Goal: Task Accomplishment & Management: Manage account settings

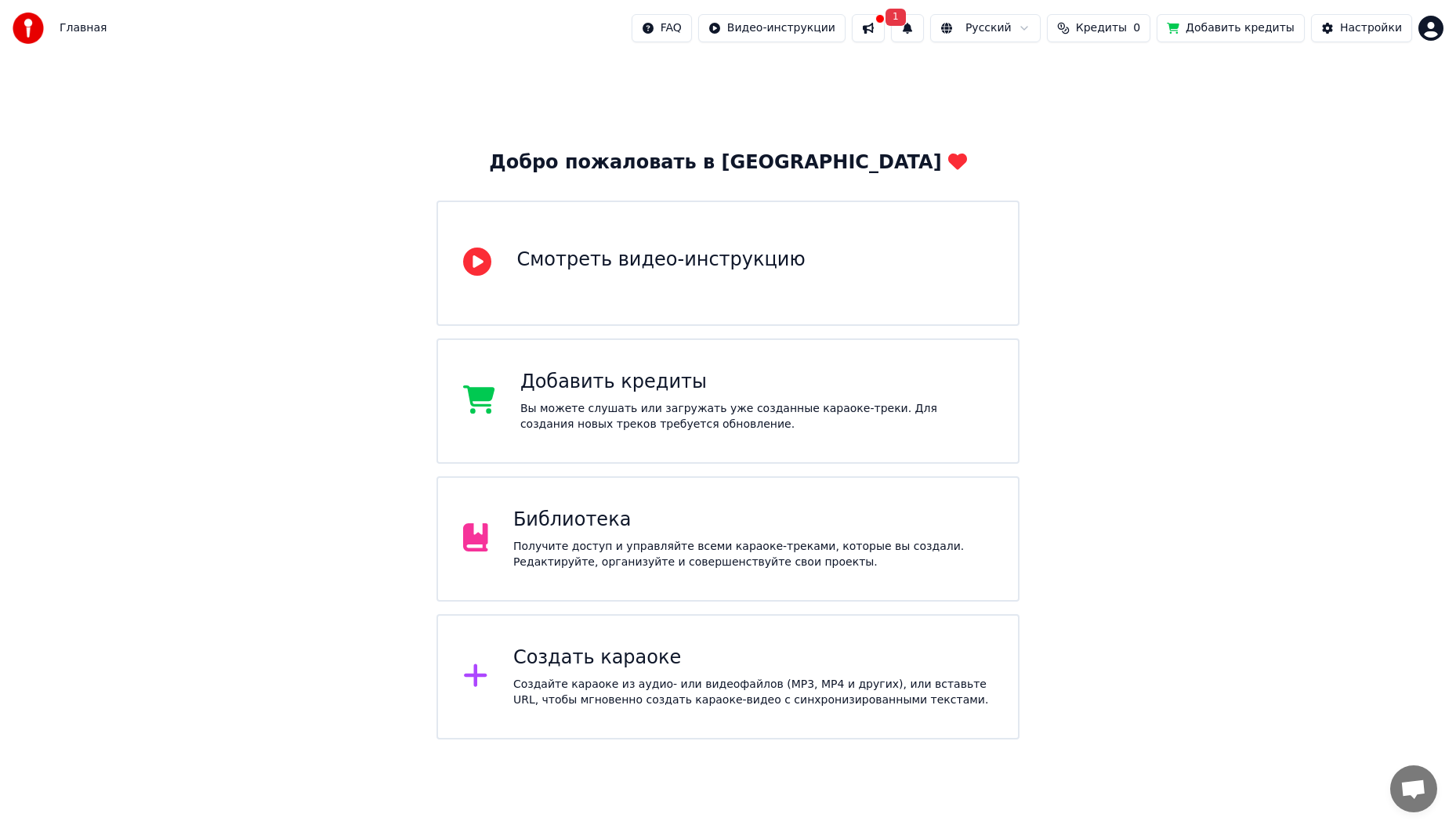
click at [921, 97] on div "Добро пожаловать в Youka Смотреть видео-инструкцию Добавить кредиты Вы можете с…" at bounding box center [728, 398] width 1456 height 683
click at [885, 30] on button at bounding box center [868, 28] width 32 height 28
click at [1223, 97] on div "Добро пожаловать в Youka Смотреть видео-инструкцию Добавить кредиты Вы можете с…" at bounding box center [728, 398] width 1456 height 683
click at [1106, 32] on span "Кредиты" at bounding box center [1101, 28] width 51 height 16
click at [1127, 119] on button "Обновить" at bounding box center [1120, 118] width 95 height 28
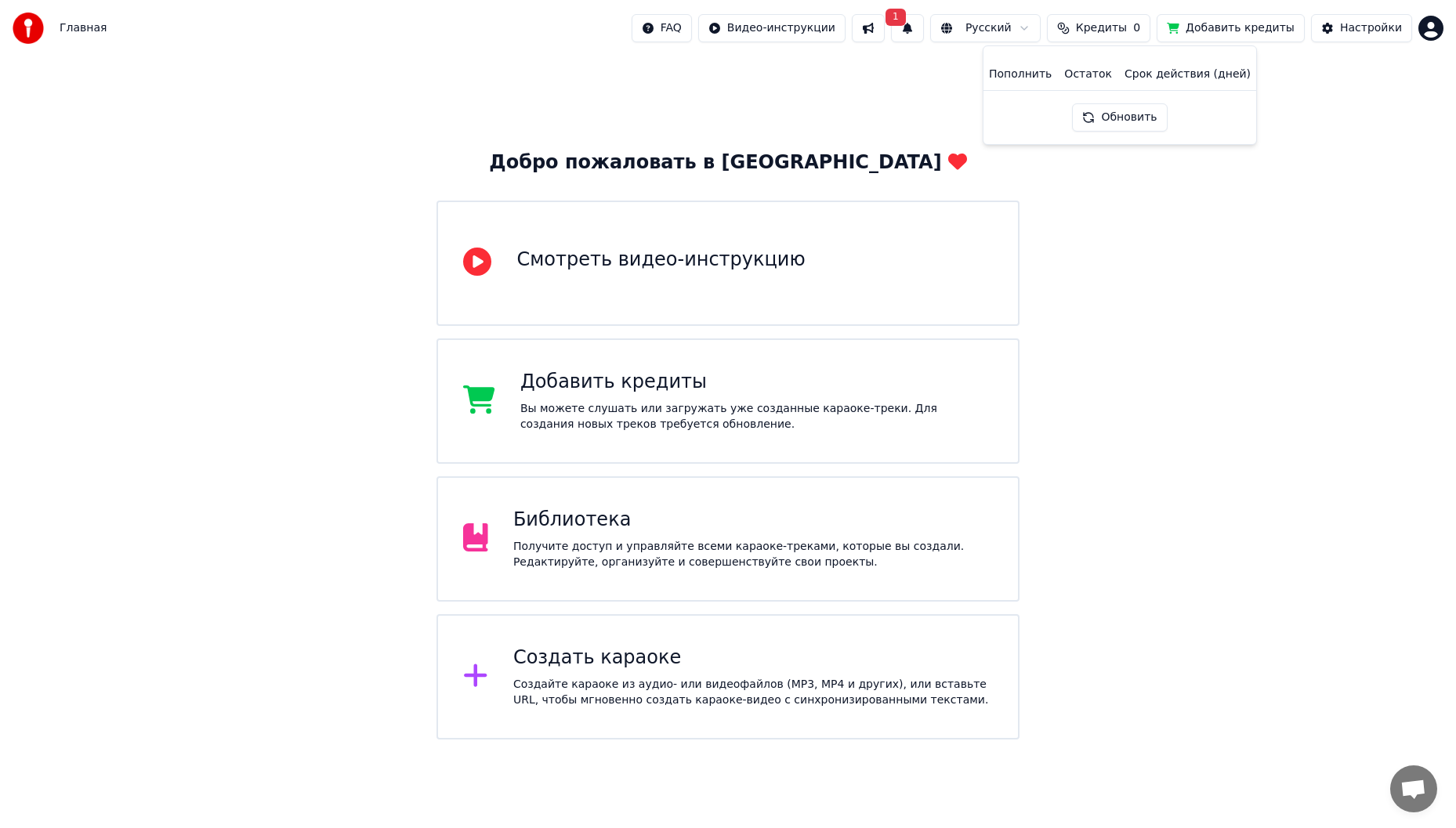
click at [1128, 119] on button "Обновить" at bounding box center [1120, 118] width 95 height 28
click at [1196, 74] on th "Срок действия (дней)" at bounding box center [1187, 75] width 139 height 32
click at [1099, 74] on th "Остаток" at bounding box center [1088, 75] width 61 height 32
click at [1007, 78] on th "Пополнить" at bounding box center [1020, 75] width 76 height 32
click at [1408, 188] on div "Добро пожаловать в Youka Смотреть видео-инструкцию Добавить кредиты Вы можете с…" at bounding box center [728, 398] width 1456 height 683
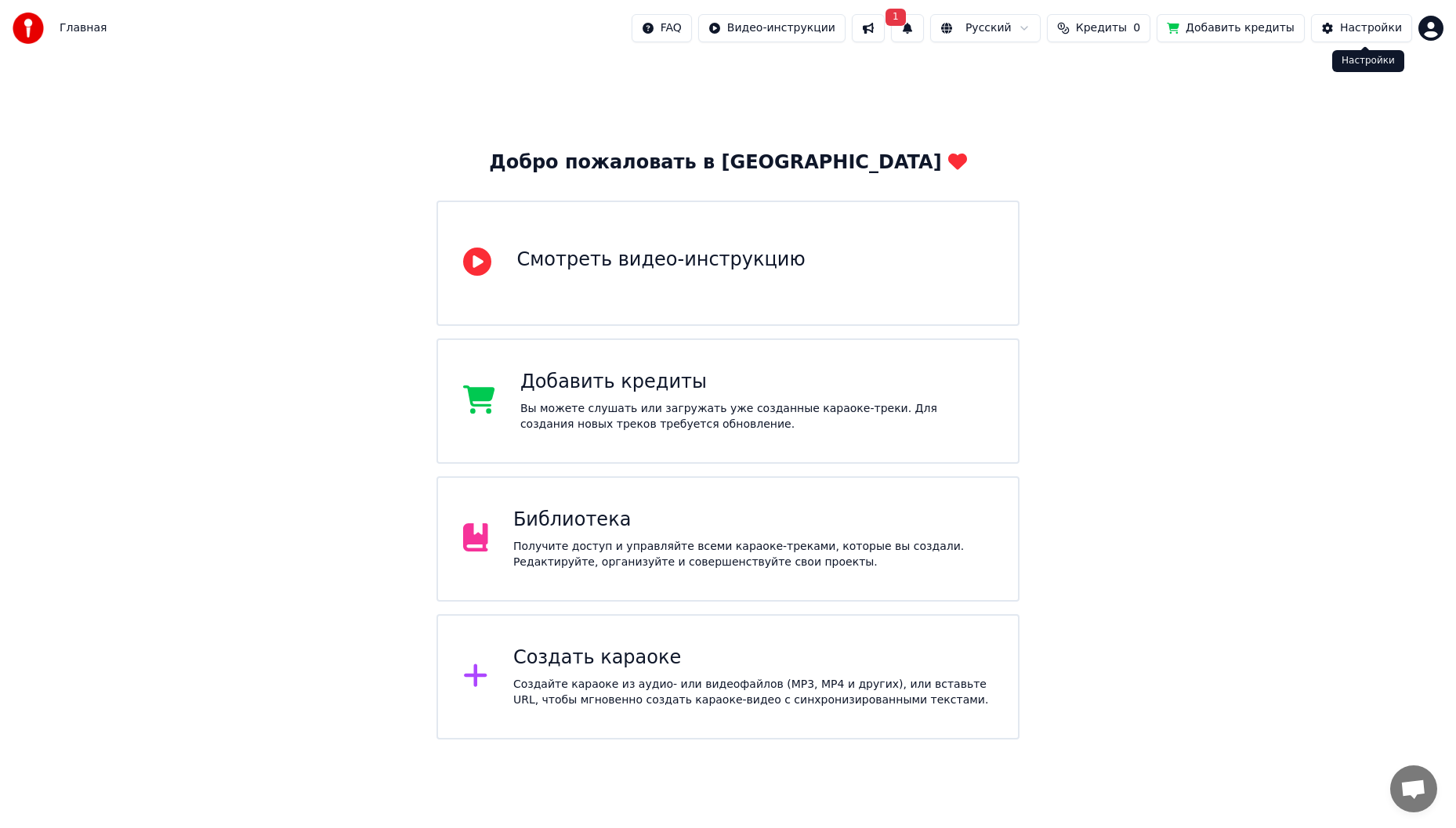
click at [1250, 36] on button "Добавить кредиты" at bounding box center [1230, 28] width 148 height 28
click at [1435, 29] on html "Главная FAQ Видео-инструкции 1 Русский Кредиты 0 Добавить кредиты Настройки Доб…" at bounding box center [728, 370] width 1456 height 739
drag, startPoint x: 219, startPoint y: 364, endPoint x: 253, endPoint y: 376, distance: 36.1
click at [219, 364] on html "Главная FAQ Видео-инструкции 1 Русский Кредиты 0 Добавить кредиты Настройки Доб…" at bounding box center [728, 370] width 1456 height 739
click at [629, 668] on div "Создать караоке" at bounding box center [753, 658] width 479 height 25
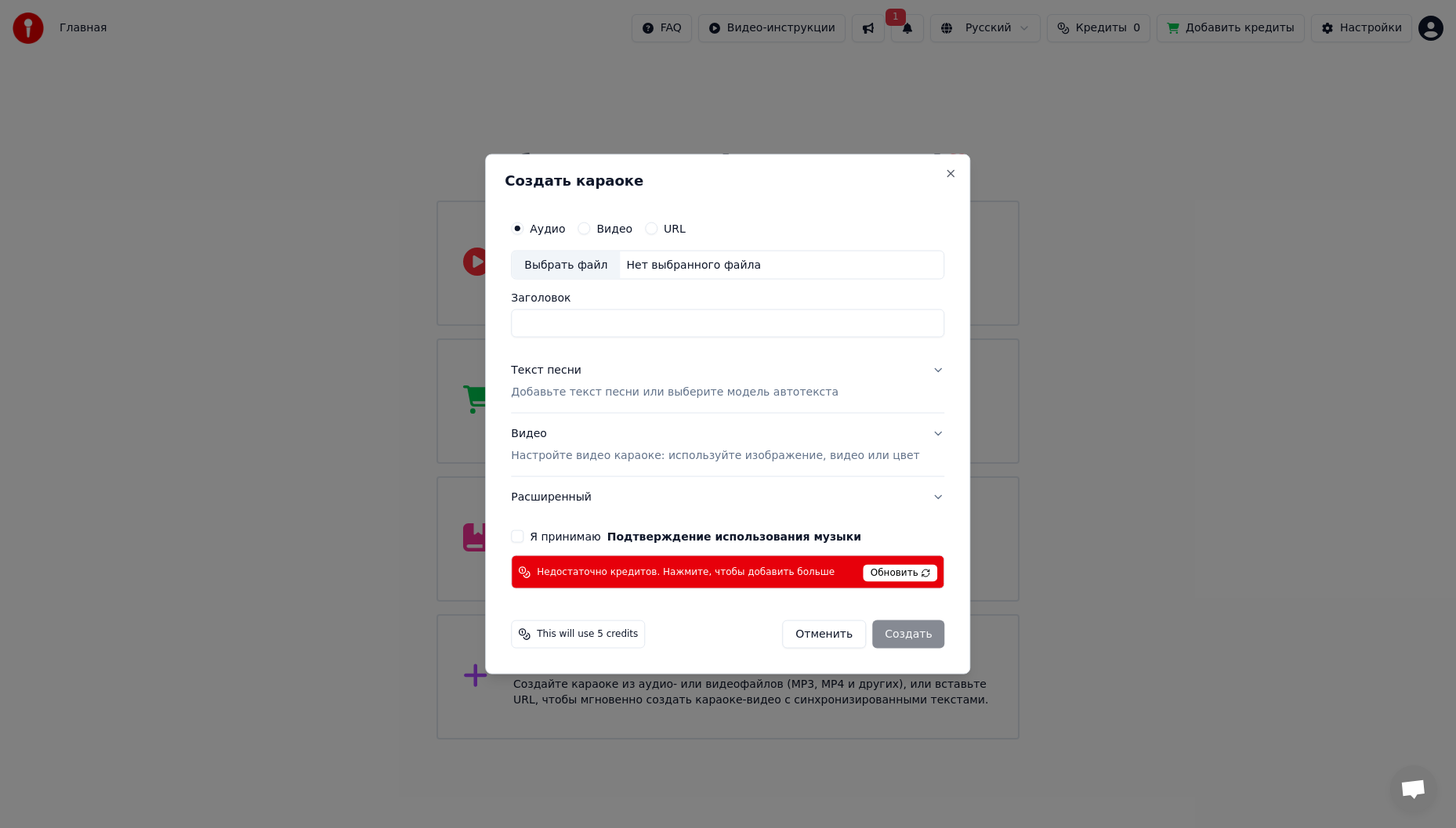
click at [703, 328] on input "Заголовок" at bounding box center [728, 324] width 434 height 28
type input "*"
type input "**********"
click at [523, 539] on button "Я принимаю Подтверждение использования музыки" at bounding box center [517, 536] width 12 height 12
click at [913, 431] on button "Видео Настройте видео караоке: используйте изображение, видео или цвет" at bounding box center [728, 444] width 434 height 62
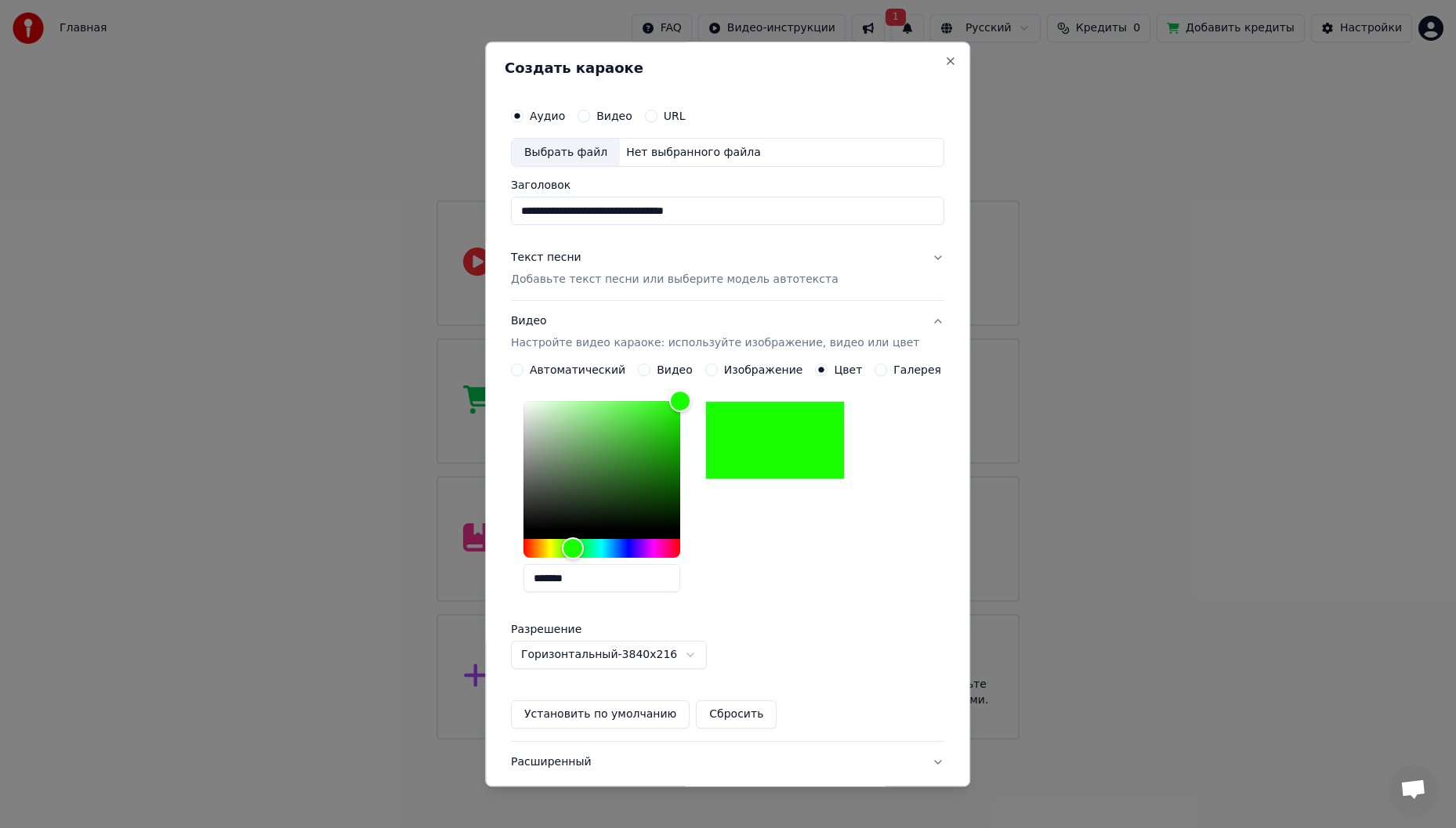
click at [915, 320] on button "Видео Настройте видео караоке: используйте изображение, видео или цвет" at bounding box center [728, 333] width 434 height 62
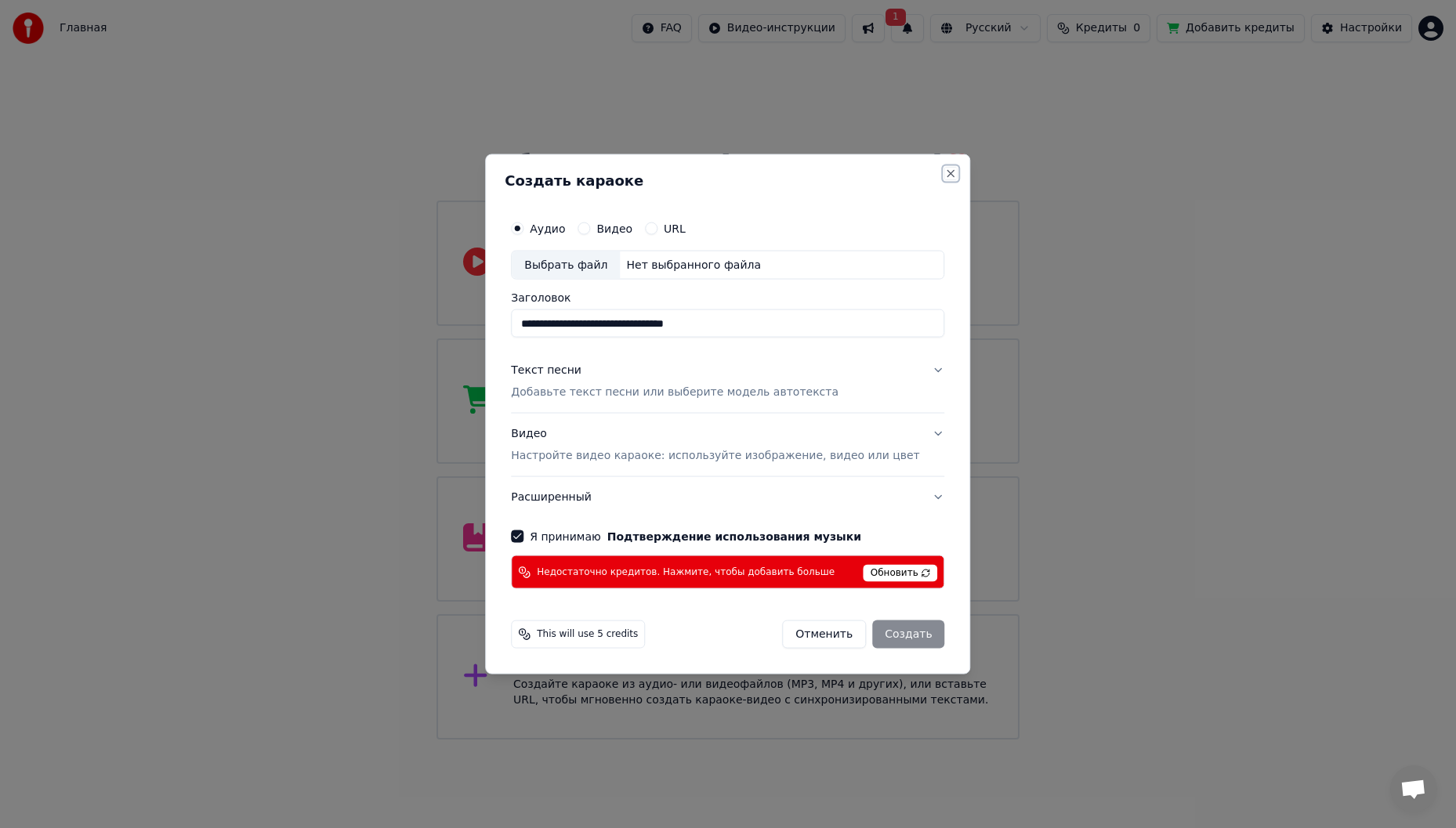
click at [945, 175] on button "Close" at bounding box center [951, 173] width 12 height 12
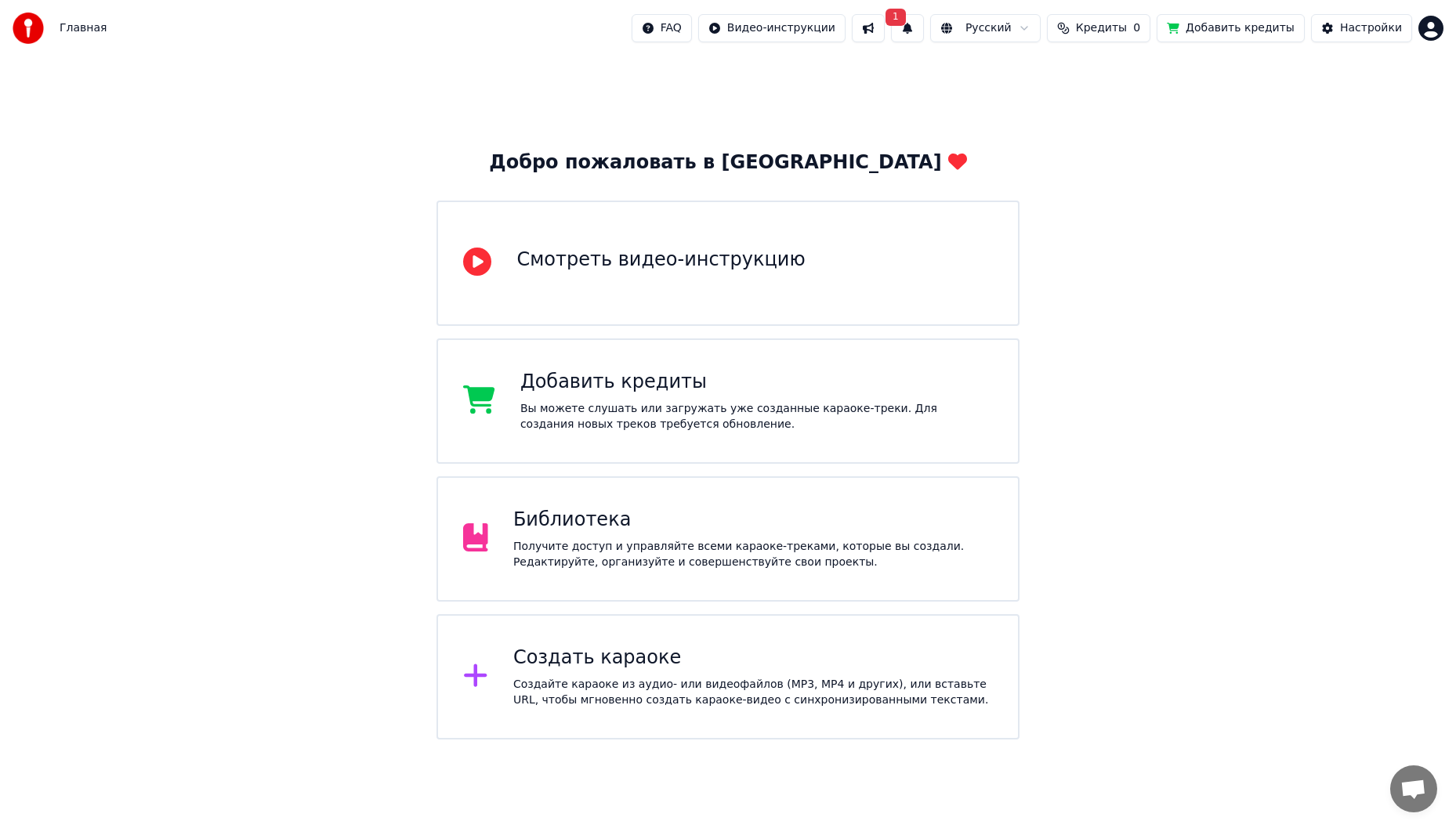
click at [1429, 31] on html "Главная FAQ Видео-инструкции 1 Русский Кредиты 0 Добавить кредиты Настройки Доб…" at bounding box center [728, 370] width 1456 height 739
click at [1333, 93] on span "Оплата" at bounding box center [1324, 101] width 42 height 16
click at [1430, 33] on html "Главная FAQ Видео-инструкции 1 Русский Кредиты 0 Добавить кредиты Настройки Доб…" at bounding box center [728, 370] width 1456 height 739
click at [1359, 169] on div "Выйти" at bounding box center [1361, 181] width 180 height 25
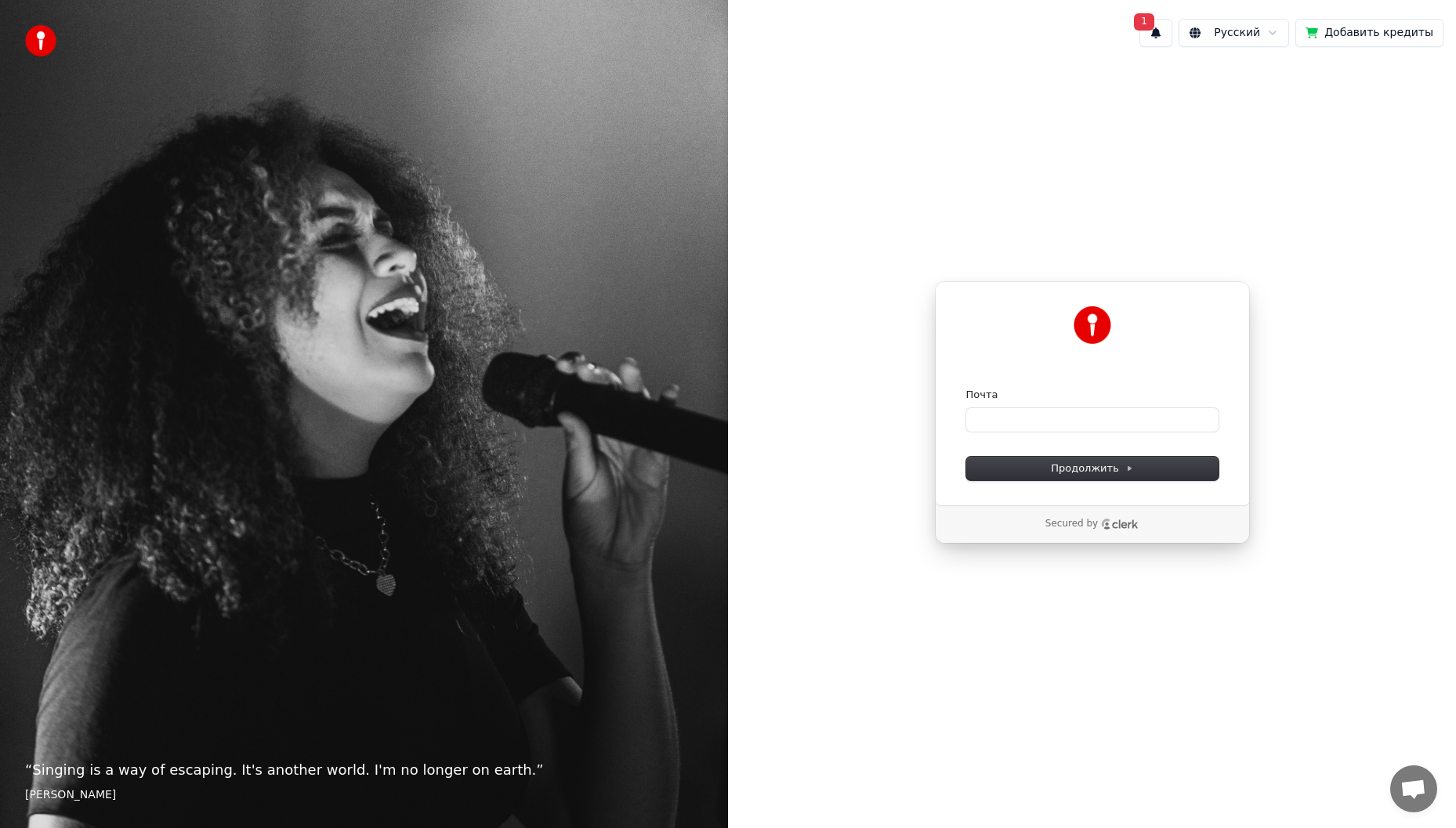
click at [1169, 40] on button "1" at bounding box center [1156, 32] width 32 height 28
click at [1293, 80] on button "Обновить" at bounding box center [1291, 83] width 83 height 28
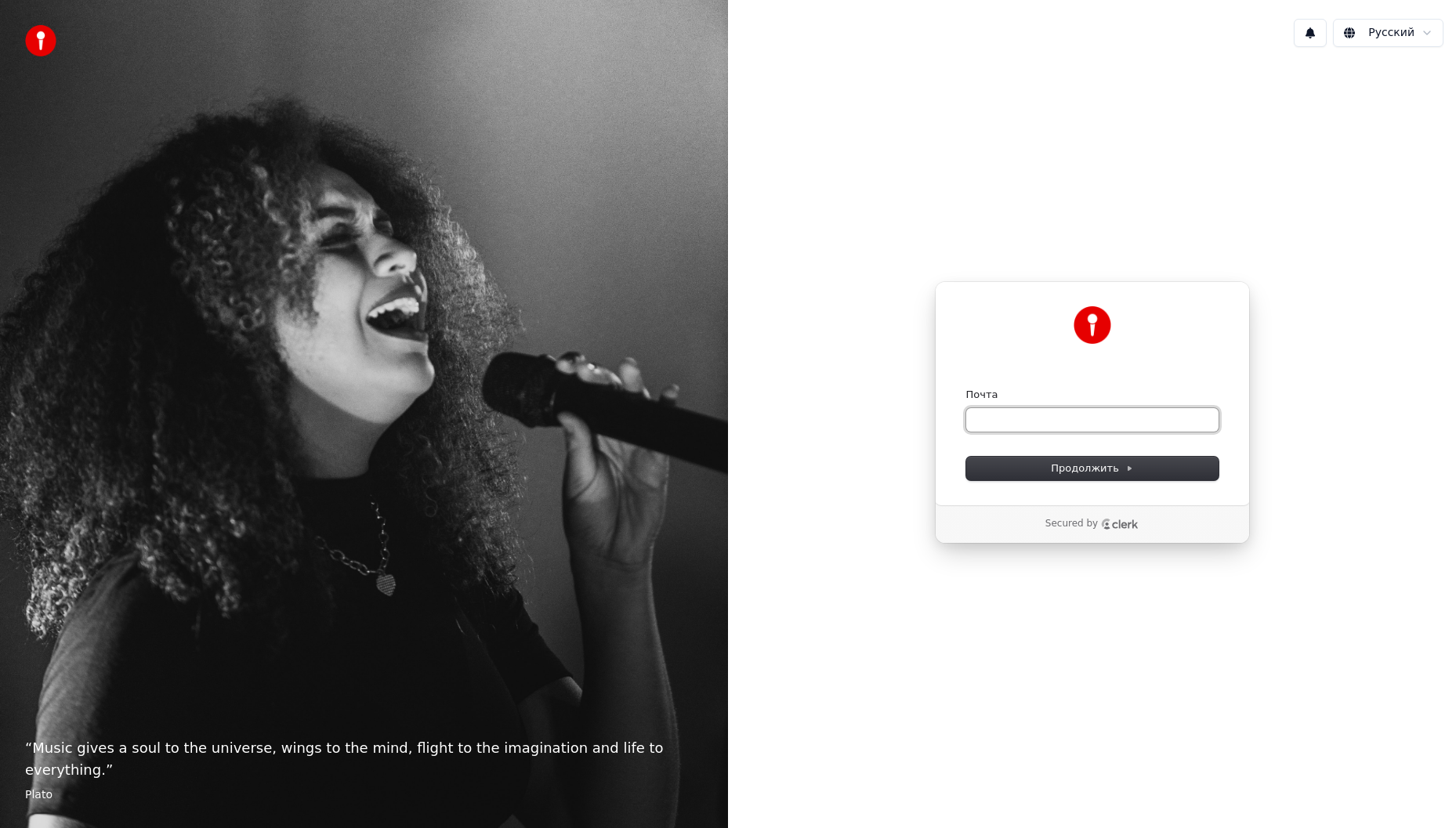
click at [1047, 424] on input "Почта" at bounding box center [1092, 420] width 252 height 24
click at [1083, 421] on input "Почта" at bounding box center [1092, 420] width 252 height 24
paste input "**********"
click at [1084, 464] on span "Продолжить" at bounding box center [1092, 469] width 83 height 14
type input "**********"
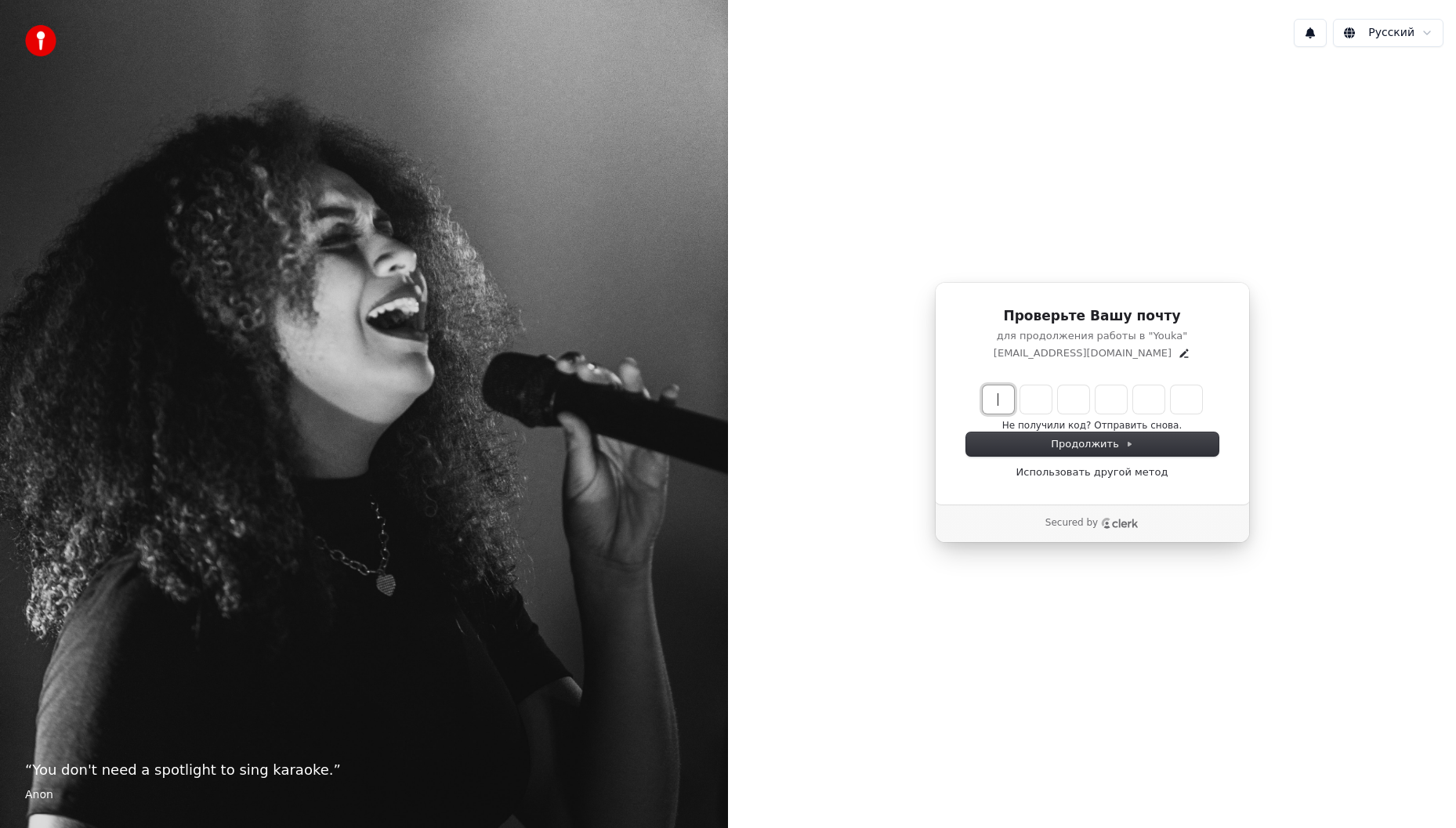
click at [1019, 407] on input "Enter verification code" at bounding box center [1108, 400] width 251 height 28
paste input "******"
type input "******"
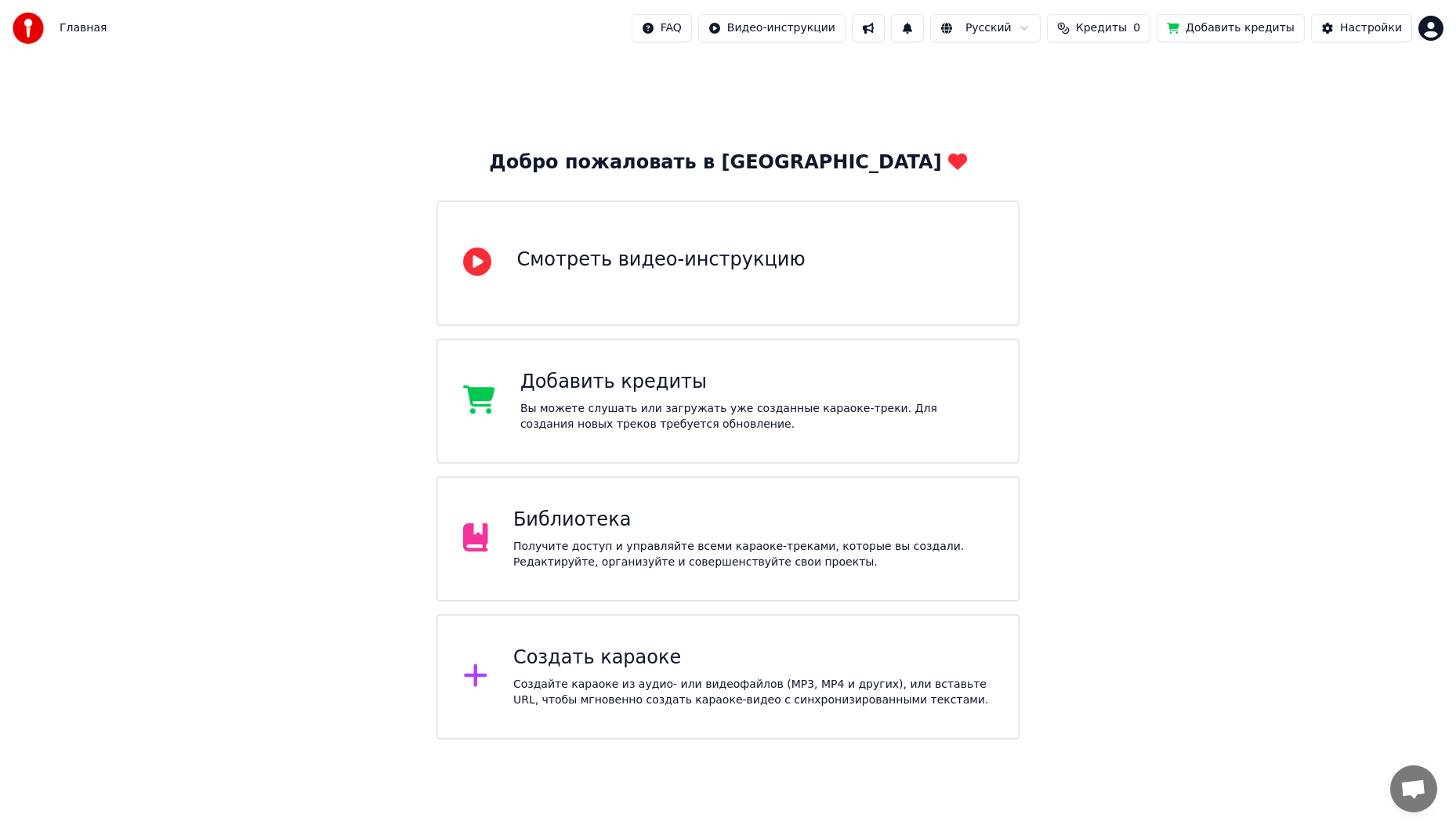
click at [1123, 25] on span "Кредиты" at bounding box center [1101, 28] width 51 height 16
click at [1152, 342] on div "Добро пожаловать в Youka Смотреть видео-инструкцию Добавить кредиты Вы можете с…" at bounding box center [728, 398] width 1456 height 683
click at [45, 34] on div at bounding box center [32, 28] width 40 height 32
click at [43, 34] on div at bounding box center [32, 28] width 40 height 32
click at [1438, 24] on html "Главная FAQ Видео-инструкции Русский Кредиты 0 Добавить кредиты Настройки Добро…" at bounding box center [728, 370] width 1456 height 739
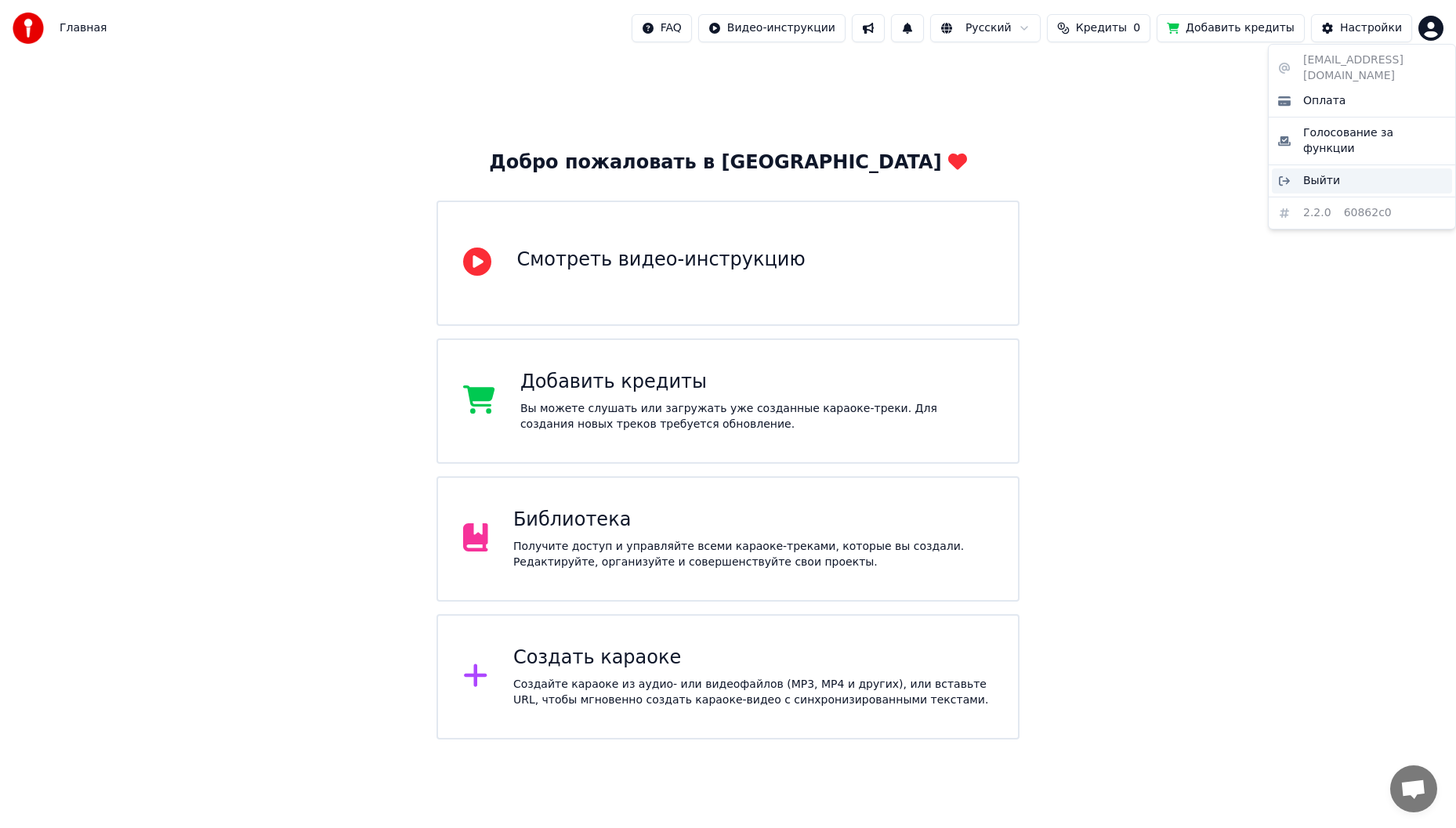
click at [1314, 173] on span "Выйти" at bounding box center [1322, 181] width 37 height 16
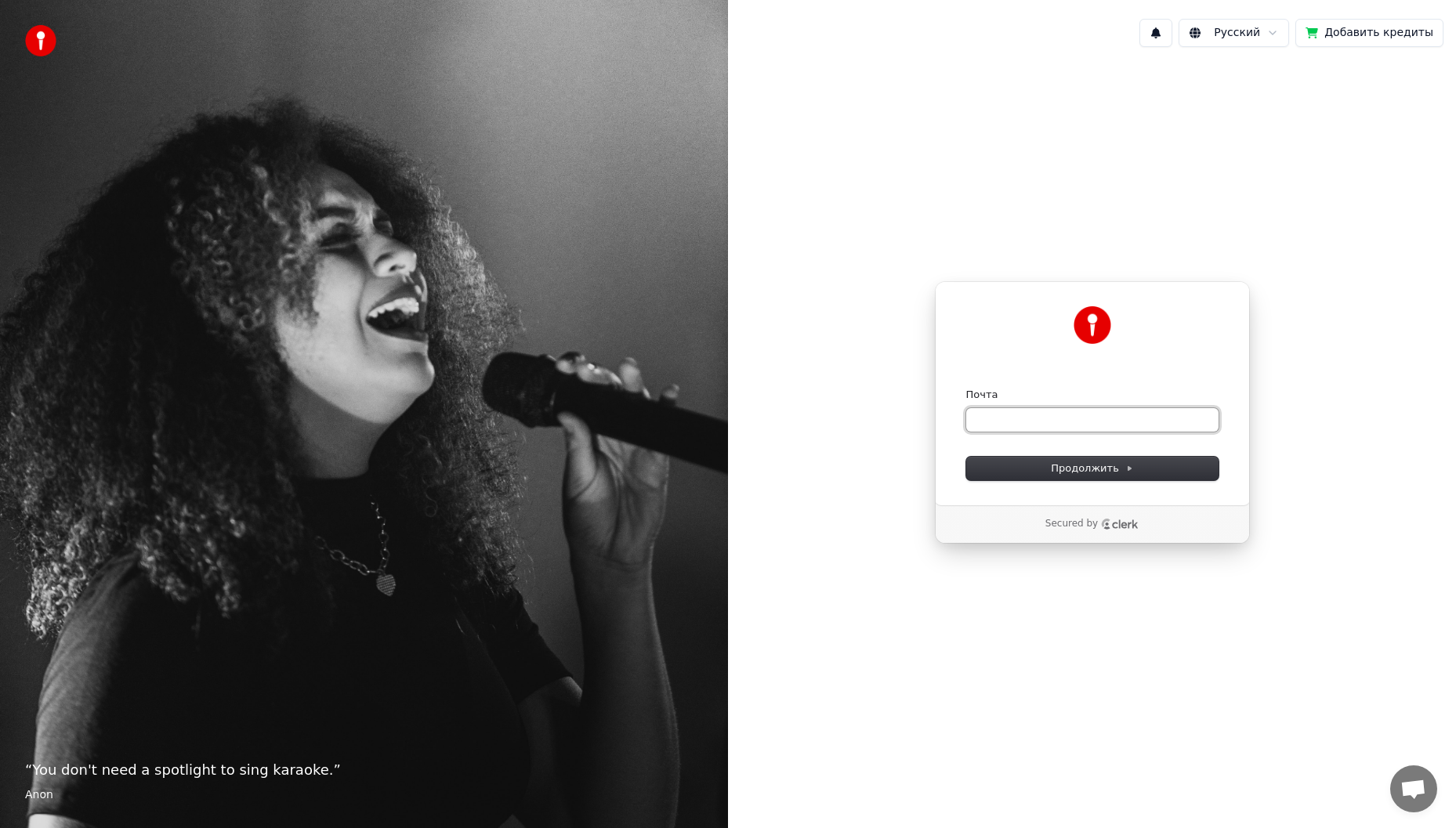
click at [1071, 428] on input "Почта" at bounding box center [1092, 420] width 252 height 24
paste input "**********"
drag, startPoint x: 1113, startPoint y: 424, endPoint x: 1094, endPoint y: 424, distance: 19.0
click at [1094, 424] on input "**********" at bounding box center [1092, 420] width 252 height 24
click at [1153, 470] on button "Продолжить" at bounding box center [1092, 468] width 252 height 24
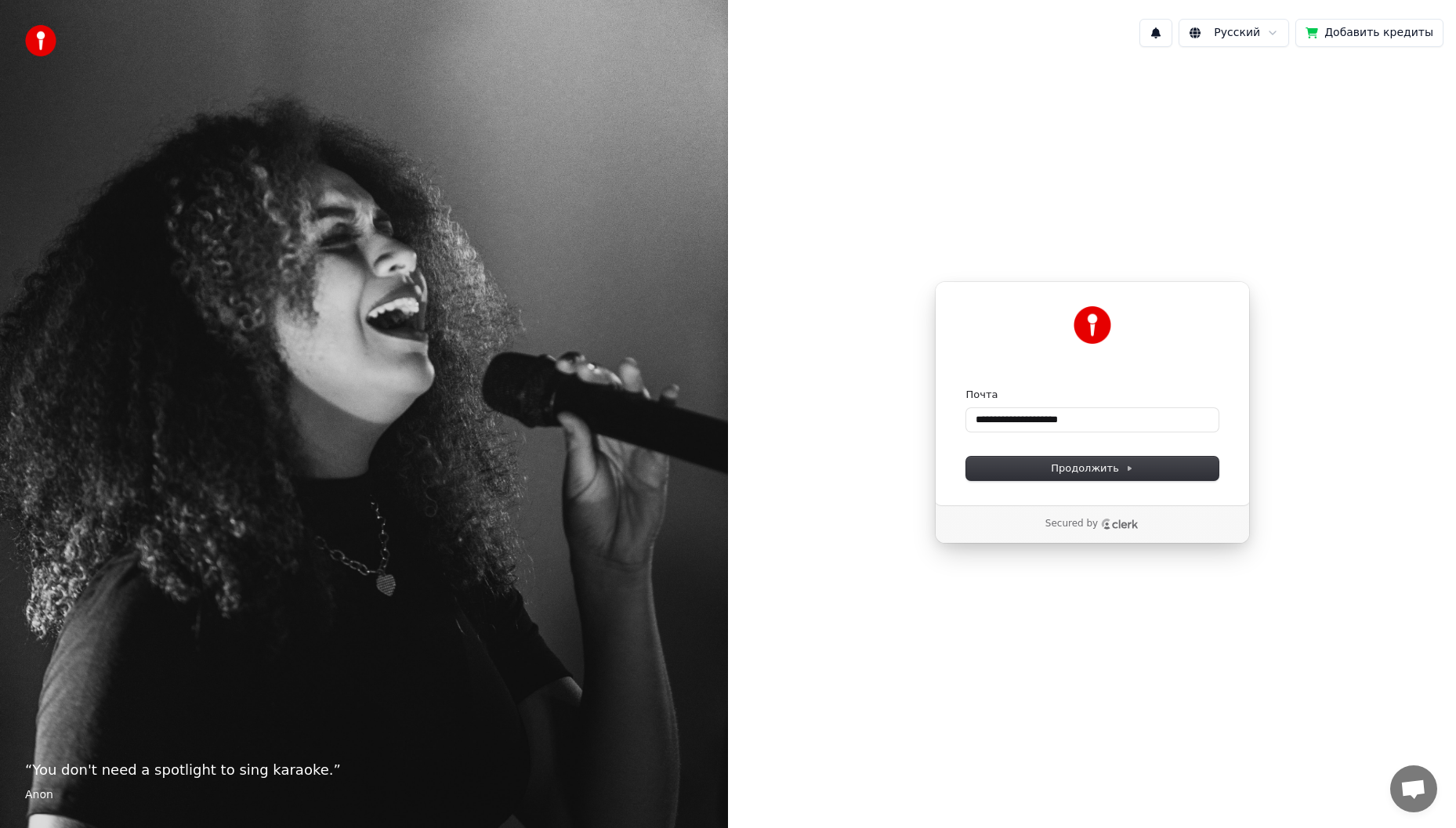
type input "**********"
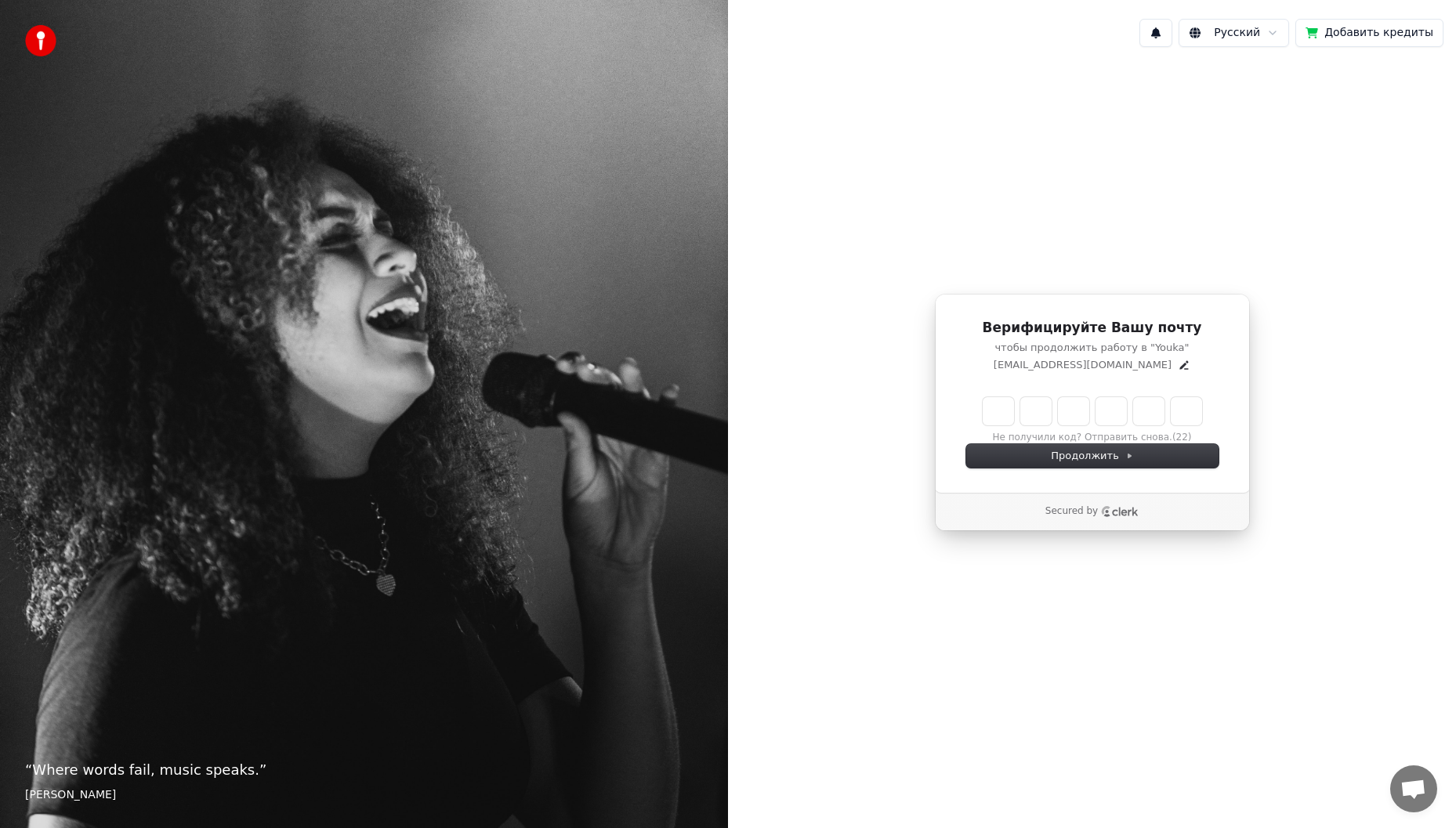
click at [994, 406] on input "Enter verification code" at bounding box center [1092, 411] width 220 height 28
paste input "******"
type input "******"
